Goal: Find specific page/section: Find specific page/section

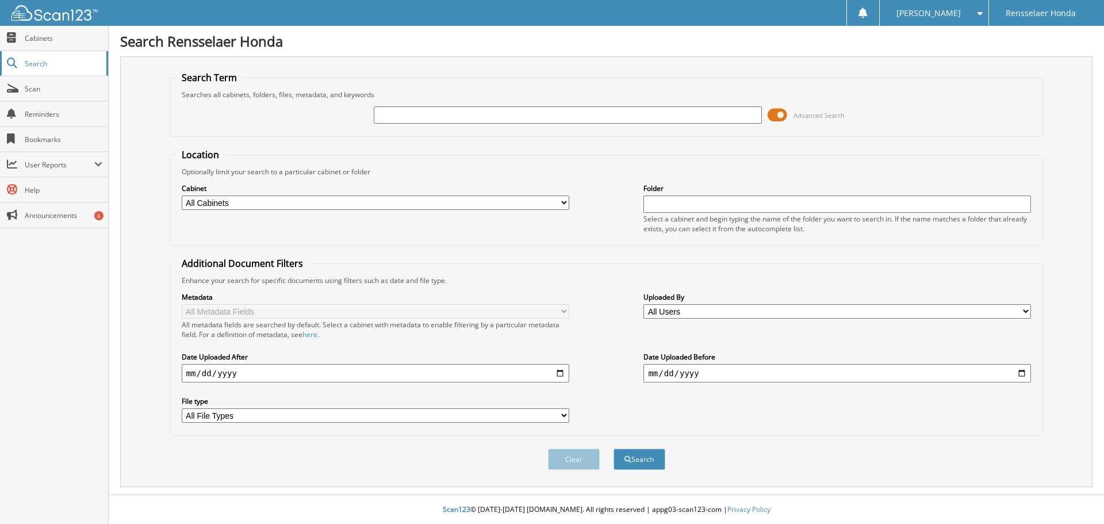
click at [26, 61] on span "Search" at bounding box center [63, 64] width 76 height 10
click at [563, 204] on select "All Cabinets ACCOUNTS PAYABLE ACV AUCTION 2022 ACV AUCTION 2023 ACV AUCTION 202…" at bounding box center [376, 203] width 388 height 14
select select "44857"
click at [182, 196] on select "All Cabinets ACCOUNTS PAYABLE ACV AUCTION 2022 ACV AUCTION 2023 ACV AUCTION 202…" at bounding box center [376, 203] width 388 height 14
click at [692, 202] on input "text" at bounding box center [838, 204] width 388 height 17
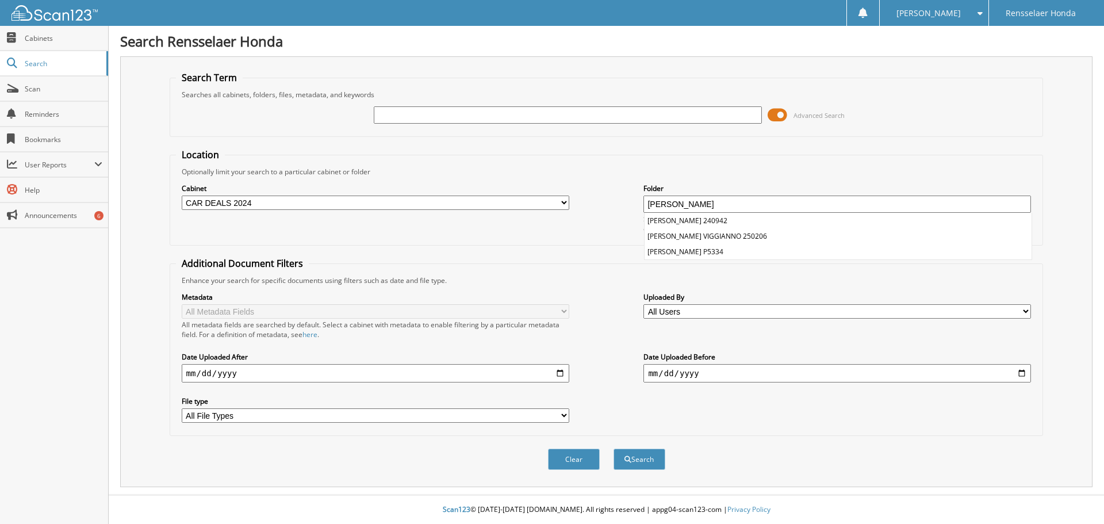
type input "CATALANO"
click at [614, 449] on button "Search" at bounding box center [640, 459] width 52 height 21
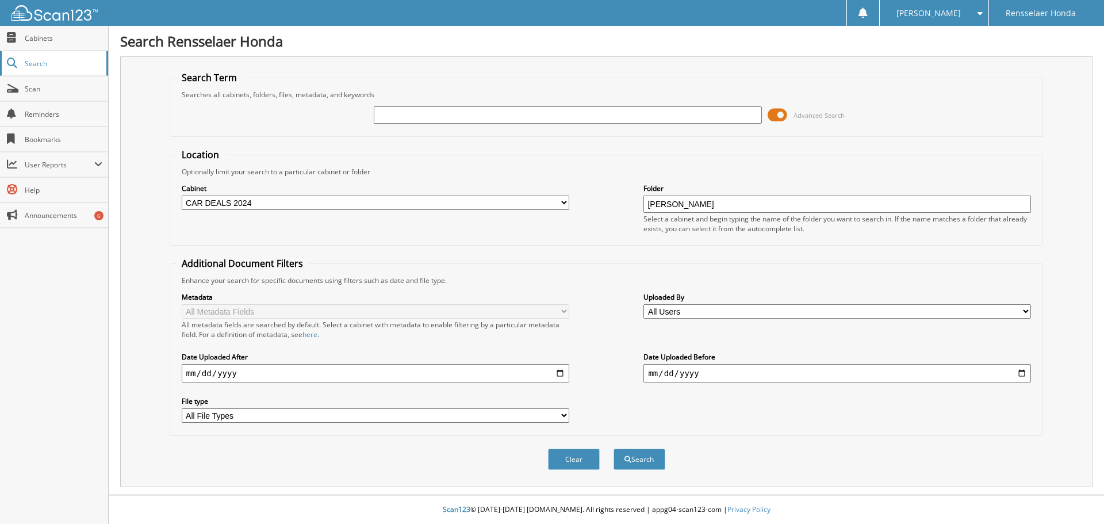
click at [52, 62] on span "Search" at bounding box center [63, 64] width 76 height 10
click at [44, 38] on span "Cabinets" at bounding box center [64, 38] width 78 height 10
click at [41, 64] on span "Search" at bounding box center [63, 64] width 76 height 10
drag, startPoint x: 0, startPoint y: 0, endPoint x: 441, endPoint y: 113, distance: 455.5
type input "[US_VEHICLE_IDENTIFICATION_NUMBER]"
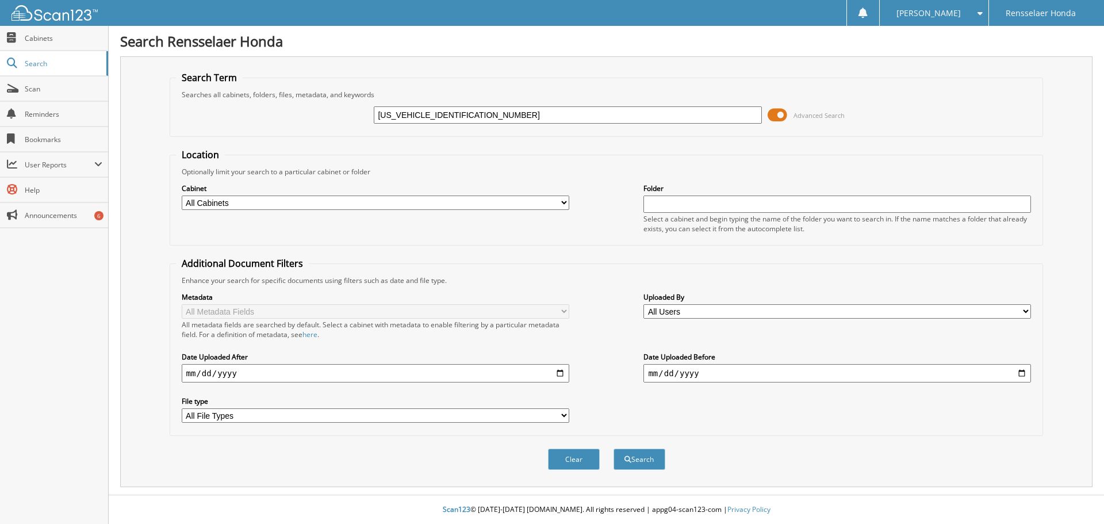
click at [614, 449] on button "Search" at bounding box center [640, 459] width 52 height 21
